Goal: Find specific page/section: Find specific page/section

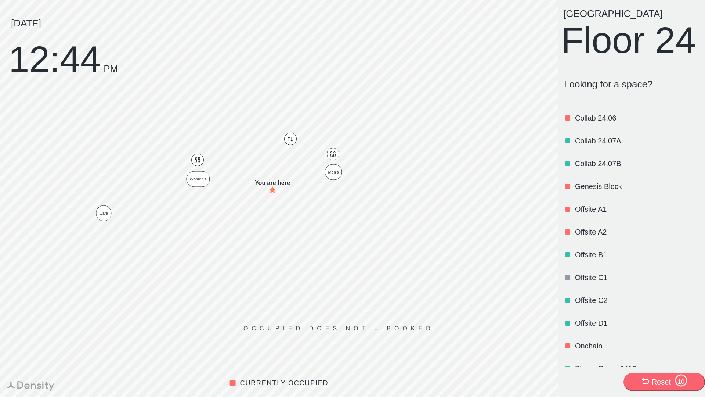
scroll to position [269, 0]
click at [587, 260] on p "Offsite B1" at bounding box center [636, 255] width 123 height 10
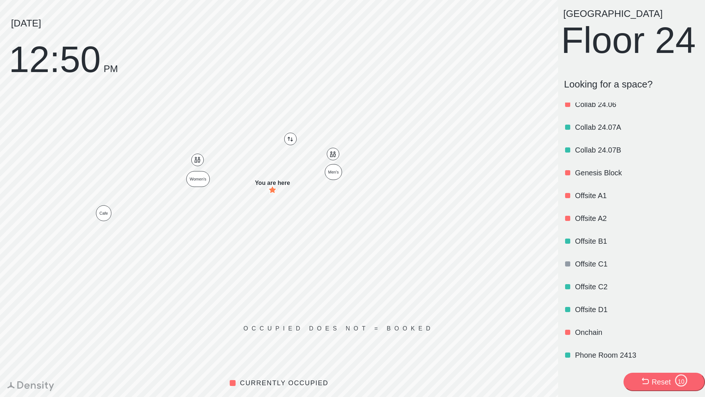
scroll to position [283, 0]
click at [590, 314] on p "Offsite D1" at bounding box center [636, 309] width 123 height 10
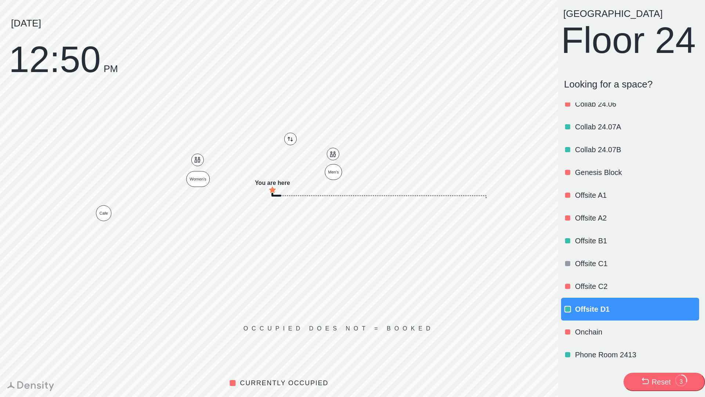
click at [648, 375] on div "Reset 3" at bounding box center [664, 382] width 47 height 17
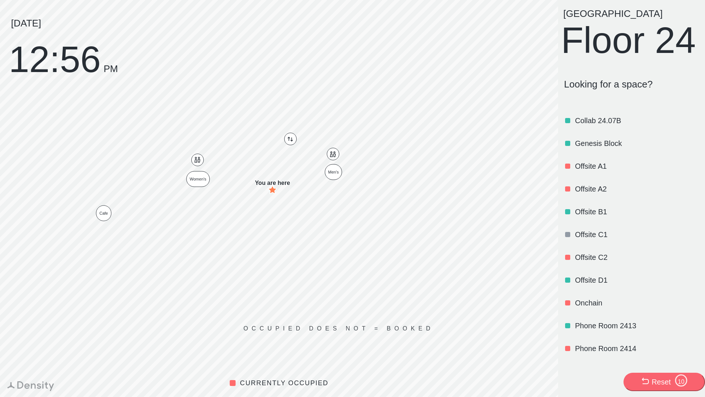
scroll to position [313, 0]
click at [601, 216] on p "Offsite B1" at bounding box center [636, 211] width 123 height 10
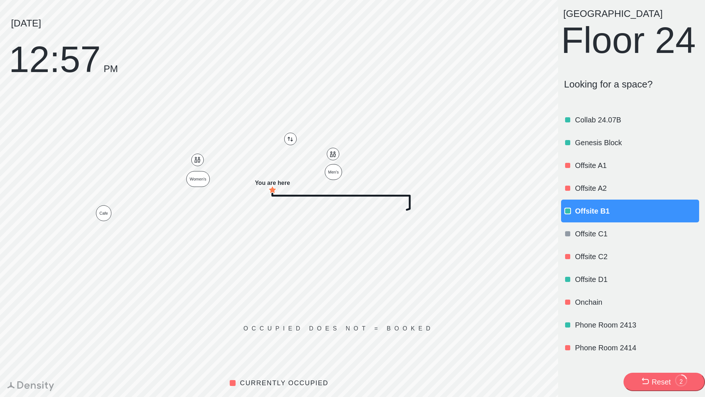
click at [607, 262] on p "Offsite C2" at bounding box center [636, 256] width 123 height 10
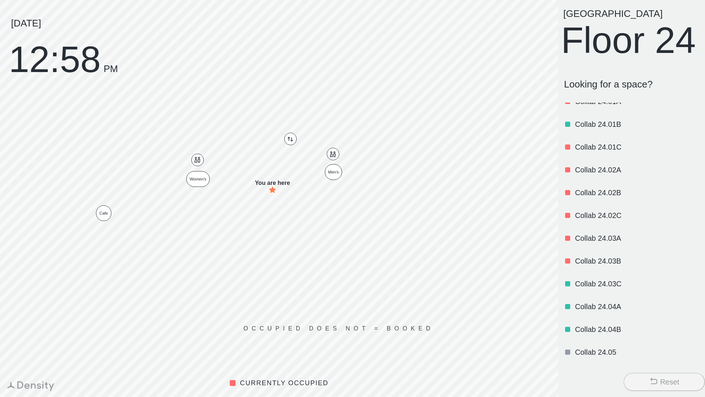
scroll to position [0, 0]
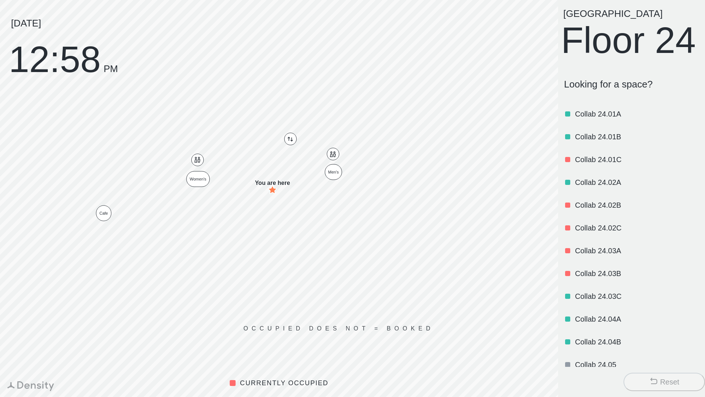
click at [594, 165] on p "Collab 24.01C" at bounding box center [636, 159] width 123 height 10
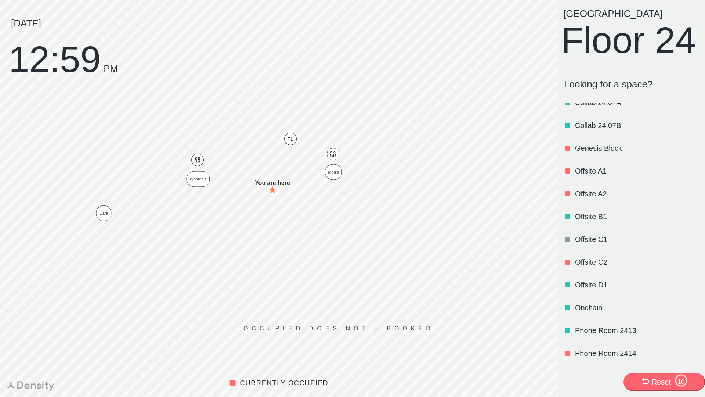
scroll to position [306, 0]
click at [583, 223] on p "Offsite B1" at bounding box center [636, 217] width 123 height 10
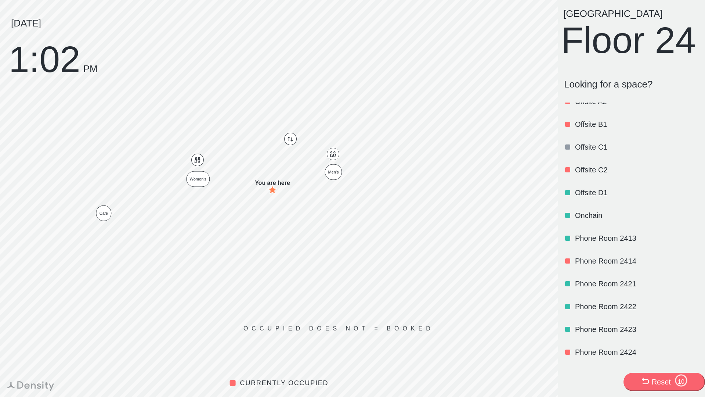
scroll to position [400, 0]
click at [598, 197] on p "Offsite D1" at bounding box center [636, 192] width 123 height 10
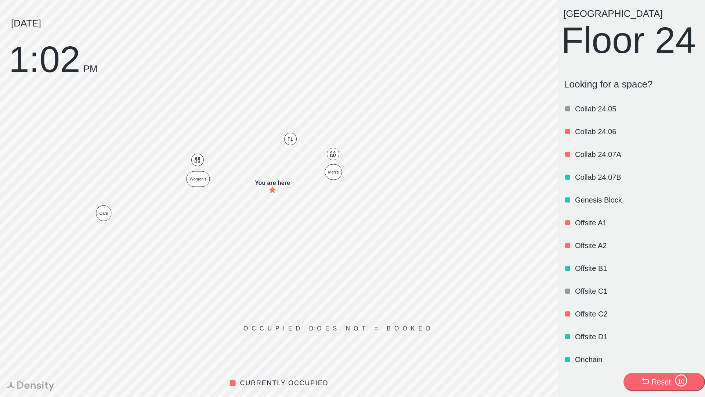
scroll to position [291, 0]
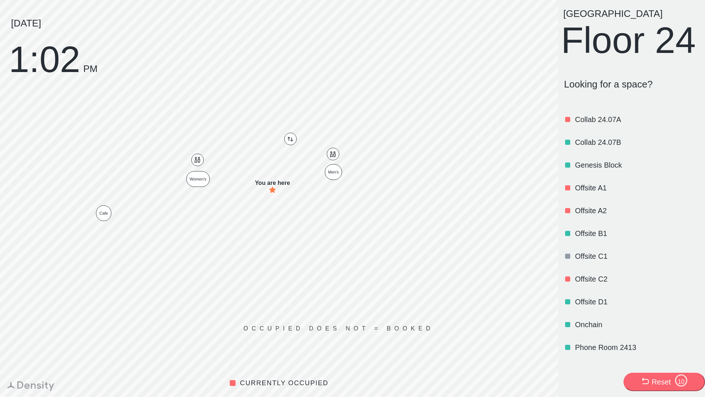
click at [594, 193] on p "Offsite A1" at bounding box center [636, 188] width 123 height 10
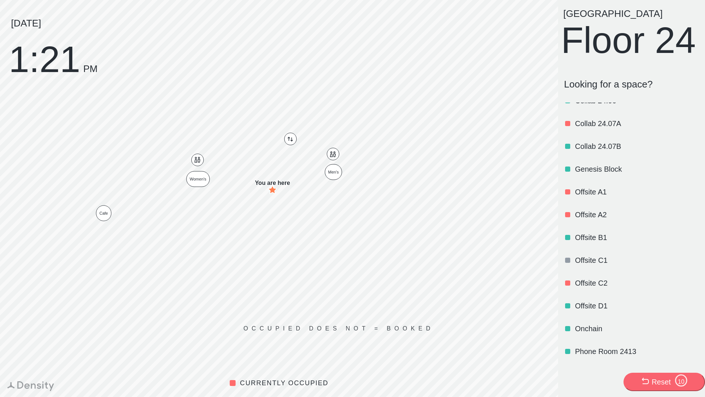
click at [590, 220] on p "Offsite A2" at bounding box center [636, 214] width 123 height 10
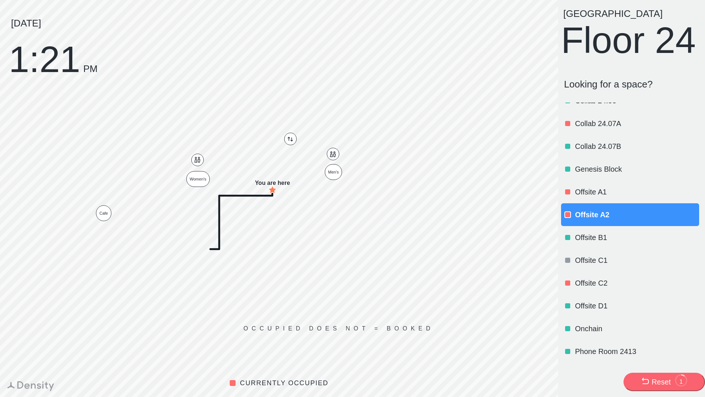
scroll to position [0, 0]
